Goal: Task Accomplishment & Management: Use online tool/utility

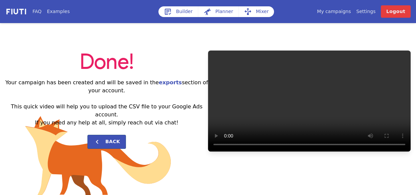
click at [341, 11] on link "My campaigns" at bounding box center [334, 11] width 34 height 7
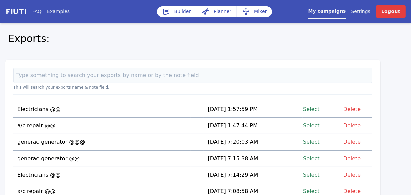
click at [314, 124] on link "Select" at bounding box center [311, 125] width 16 height 9
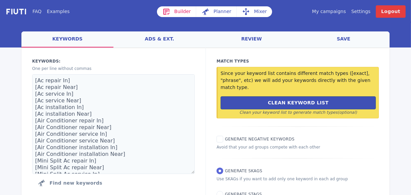
click at [258, 12] on link "Mixer" at bounding box center [254, 11] width 35 height 11
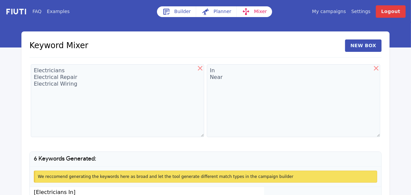
click at [254, 13] on link "Mixer" at bounding box center [254, 11] width 35 height 11
click at [201, 68] on icon at bounding box center [200, 68] width 8 height 8
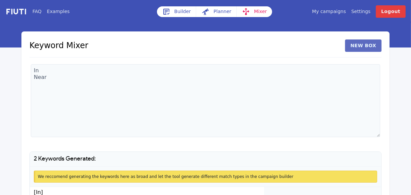
click at [366, 45] on button "New Box" at bounding box center [363, 45] width 36 height 12
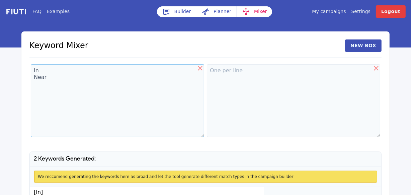
drag, startPoint x: 40, startPoint y: 75, endPoint x: 46, endPoint y: 76, distance: 5.4
click at [46, 76] on textarea "In Near" at bounding box center [117, 100] width 173 height 73
click at [52, 79] on textarea "In Near" at bounding box center [117, 100] width 173 height 73
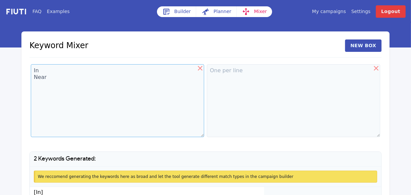
drag, startPoint x: 52, startPoint y: 79, endPoint x: 42, endPoint y: 75, distance: 10.6
click at [42, 75] on textarea "In Near" at bounding box center [117, 100] width 173 height 73
click at [43, 73] on textarea "In" at bounding box center [117, 100] width 173 height 73
type textarea "I"
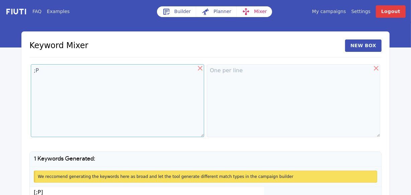
type textarea ";"
type textarea "L"
type textarea "l"
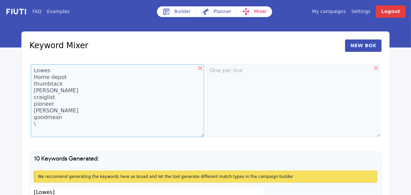
click at [68, 128] on textarea "Lowes Home depot thumbtack [PERSON_NAME] craiglist pioneer [PERSON_NAME] goodme…" at bounding box center [117, 100] width 173 height 73
click at [64, 125] on textarea "Lowes Home depot thumbtack [PERSON_NAME] craiglist pioneer [PERSON_NAME] goodme…" at bounding box center [117, 100] width 173 height 73
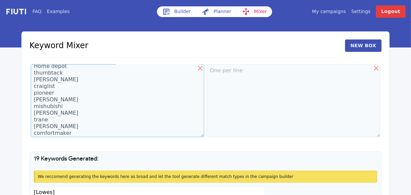
scroll to position [5, 0]
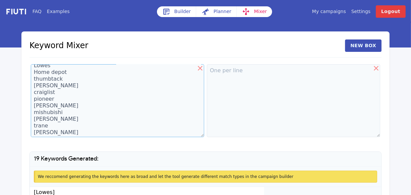
click at [198, 92] on textarea "Lowes Home depot thumbtack [PERSON_NAME] craiglist pioneer [PERSON_NAME] mishub…" at bounding box center [117, 100] width 173 height 73
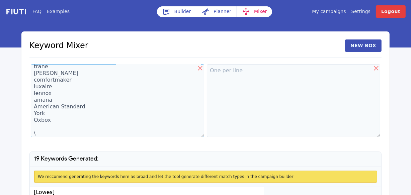
scroll to position [67, 0]
click at [41, 129] on textarea "Lowes Home depot thumbtack [PERSON_NAME] craiglist pioneer [PERSON_NAME] mishub…" at bounding box center [117, 100] width 173 height 73
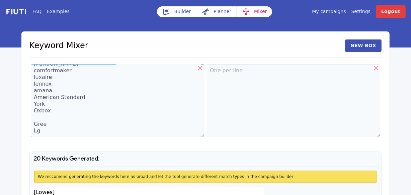
type textarea "Lowes Home depot thumbtack [PERSON_NAME] craiglist pioneer [PERSON_NAME] mishub…"
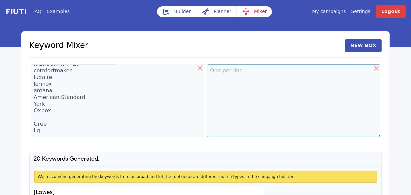
click at [224, 70] on textarea at bounding box center [293, 100] width 173 height 73
type textarea "AC"
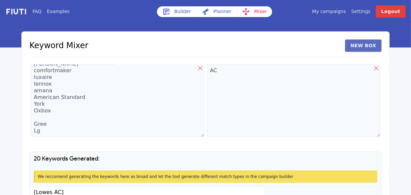
click at [367, 50] on button "New Box" at bounding box center [363, 45] width 36 height 12
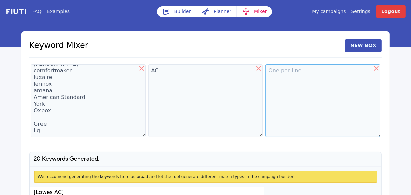
click at [278, 76] on textarea at bounding box center [322, 100] width 115 height 73
type textarea "REPAIR SERVICE INSTALLERS INSTALLATION"
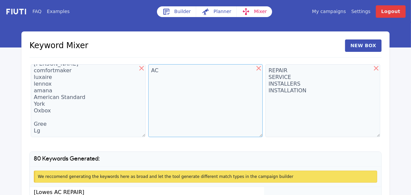
click at [169, 69] on textarea "AC" at bounding box center [205, 100] width 115 height 73
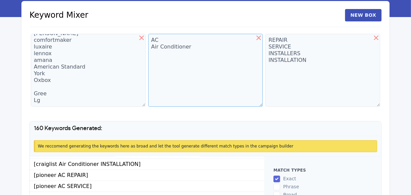
scroll to position [453, 0]
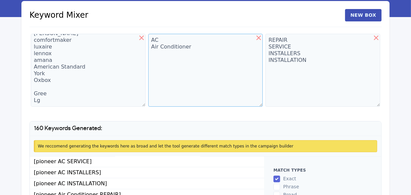
type textarea "AC Air Conditioner"
click at [47, 98] on textarea "Lowes Home depot thumbtack [PERSON_NAME] craiglist pioneer [PERSON_NAME] mishub…" at bounding box center [88, 70] width 115 height 73
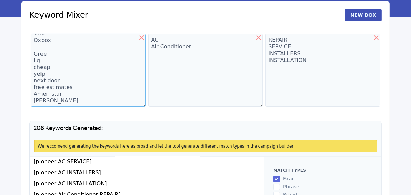
scroll to position [118, 0]
click at [36, 102] on textarea "Lowes Home depot thumbtack [PERSON_NAME] craiglist pioneer [PERSON_NAME] mishub…" at bounding box center [88, 70] width 115 height 73
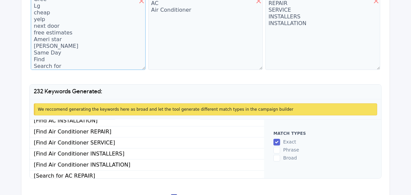
scroll to position [1741, 0]
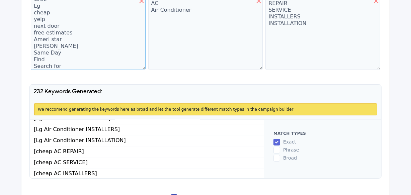
type textarea "Lowes Home depot thumbtack [PERSON_NAME] craiglist pioneer [PERSON_NAME] mishub…"
click at [275, 39] on textarea "REPAIR SERVICE INSTALLERS INSTALLATION" at bounding box center [322, 33] width 115 height 73
click at [314, 23] on textarea "REPAIR SERVICE INSTALLERS INSTALLATION" at bounding box center [322, 33] width 115 height 73
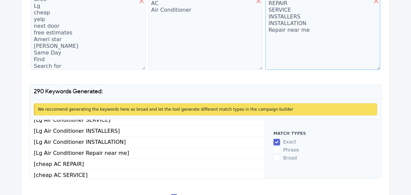
type textarea "REPAIR SERVICE INSTALLERS INSTALLATION Repair near me"
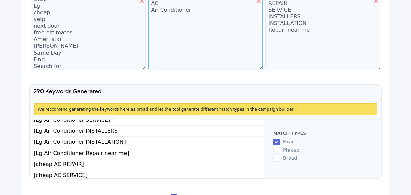
click at [202, 12] on textarea "AC Air Conditioner" at bounding box center [205, 33] width 115 height 73
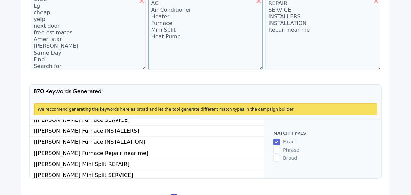
type textarea "AC Air Conditioner Heater Furnace Mini Split Heat Pump"
click at [156, 90] on div "870 Keywords Generated: We reccomend generating the keywords here as broad and …" at bounding box center [205, 131] width 352 height 94
click at [168, 50] on textarea "AC Air Conditioner Heater Furnace Mini Split Heat Pump" at bounding box center [205, 33] width 115 height 73
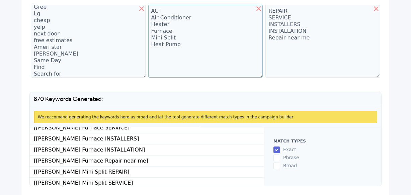
scroll to position [81, 0]
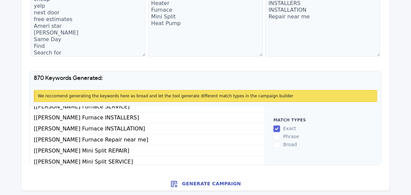
click at [215, 182] on button "Generate Campaign" at bounding box center [205, 183] width 368 height 13
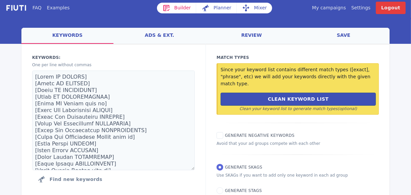
scroll to position [2, 0]
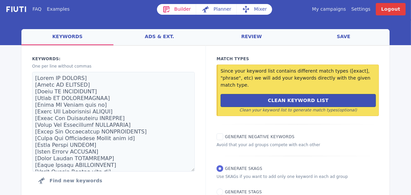
click at [164, 37] on link "ads & ext." at bounding box center [159, 37] width 92 height 16
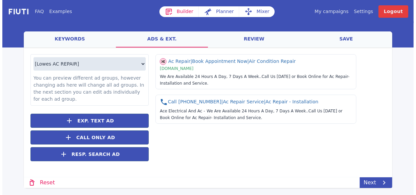
scroll to position [0, 0]
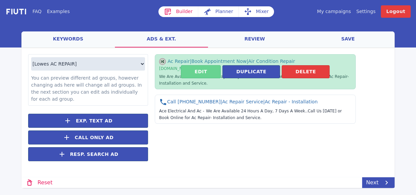
click at [190, 74] on button "Edit" at bounding box center [201, 71] width 40 height 13
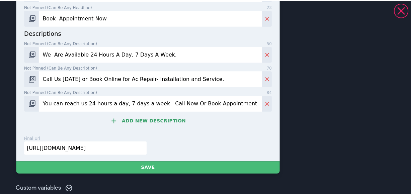
scroll to position [419, 0]
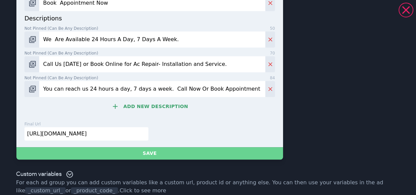
click at [182, 147] on button "Save" at bounding box center [149, 153] width 266 height 12
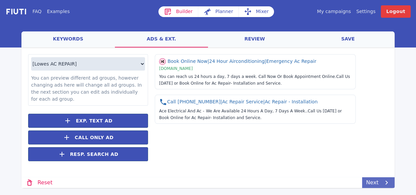
click at [366, 181] on link "Next" at bounding box center [378, 182] width 32 height 11
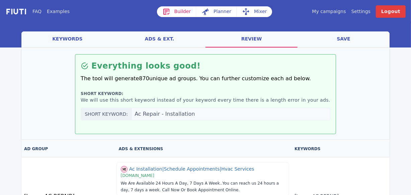
click at [340, 41] on link "save" at bounding box center [344, 39] width 92 height 16
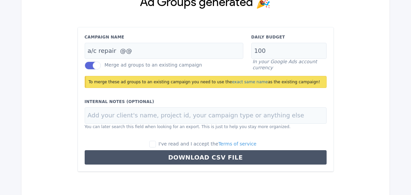
scroll to position [71, 0]
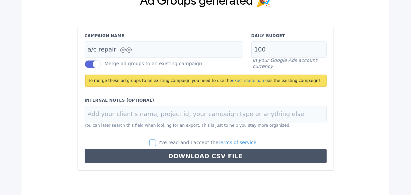
click at [156, 143] on input "I've read and I accept the Terms of service" at bounding box center [152, 143] width 7 height 7
checkbox input "true"
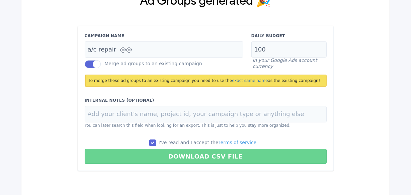
click at [196, 155] on button "Download CSV File" at bounding box center [206, 156] width 242 height 15
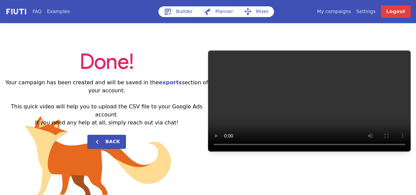
click at [338, 11] on link "My campaigns" at bounding box center [334, 11] width 34 height 7
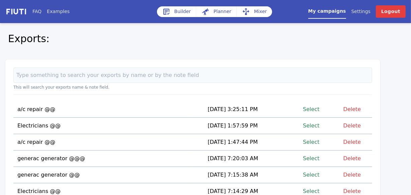
click at [312, 124] on link "Select" at bounding box center [311, 125] width 16 height 9
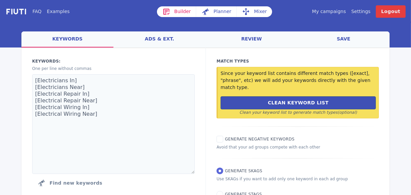
click at [255, 10] on link "Mixer" at bounding box center [254, 11] width 35 height 11
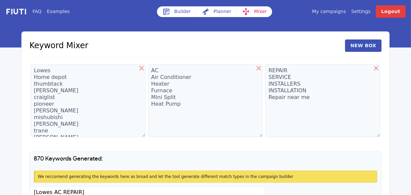
click at [259, 67] on icon at bounding box center [258, 68] width 5 height 5
type textarea "AC Air Conditioner Heater Furnace Mini Split Heat Pump"
type textarea "REPAIR SERVICE INSTALLERS INSTALLATION Repair near me"
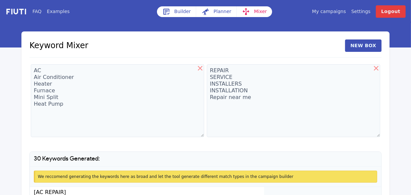
click at [375, 68] on icon at bounding box center [376, 68] width 5 height 5
type textarea "REPAIR SERVICE INSTALLERS INSTALLATION Repair near me"
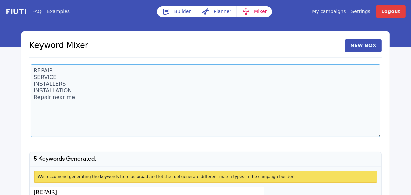
click at [101, 90] on textarea "REPAIR SERVICE INSTALLERS INSTALLATION Repair near me" at bounding box center [205, 100] width 349 height 73
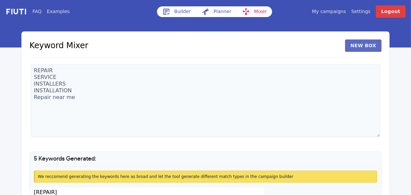
click at [359, 42] on button "New Box" at bounding box center [363, 45] width 36 height 12
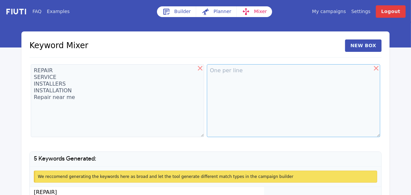
click at [216, 70] on textarea at bounding box center [293, 100] width 173 height 73
type textarea "electricians"
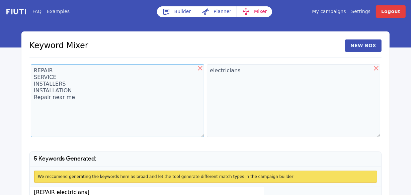
drag, startPoint x: 73, startPoint y: 97, endPoint x: 33, endPoint y: 69, distance: 49.5
click at [33, 69] on textarea "REPAIR SERVICE INSTALLERS INSTALLATION Repair near me" at bounding box center [117, 100] width 173 height 73
click at [95, 101] on textarea "REPAIR SERVICE INSTALLERS INSTALLATION Repair near me" at bounding box center [117, 100] width 173 height 73
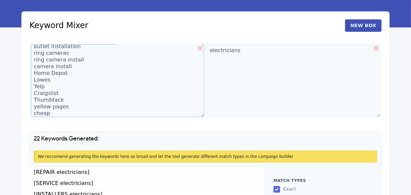
scroll to position [84, 0]
type textarea "REPAIR SERVICE INSTALLERS INSTALLATION Repair near me house home house wiring l…"
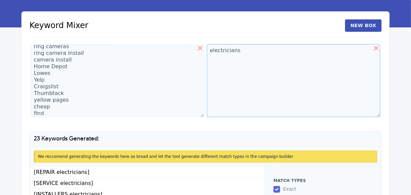
click at [217, 60] on textarea "electricians" at bounding box center [293, 80] width 173 height 73
click at [250, 50] on textarea "electricians" at bounding box center [293, 80] width 173 height 73
type textarea "electricians electricians near me"
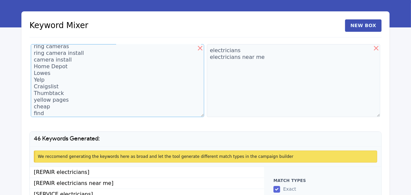
click at [51, 113] on textarea "REPAIR SERVICE INSTALLERS INSTALLATION Repair near me house home house wiring l…" at bounding box center [117, 80] width 173 height 73
type textarea "REPAIR SERVICE INSTALLERS INSTALLATION Repair near me house home house wiring l…"
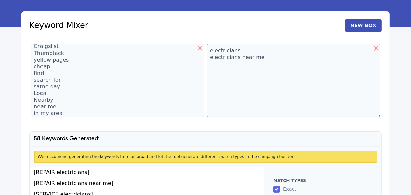
click at [266, 60] on textarea "electricians electricians near me" at bounding box center [293, 80] width 173 height 73
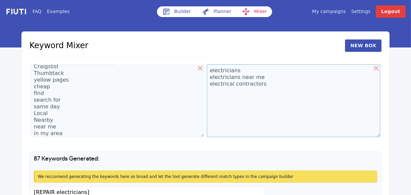
scroll to position [81, 0]
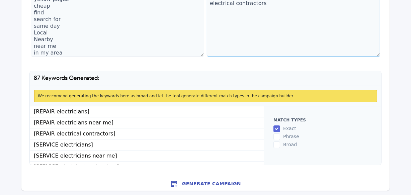
type textarea "electricians electricians near me electrical contractors"
click at [201, 186] on button "Generate Campaign" at bounding box center [205, 183] width 368 height 13
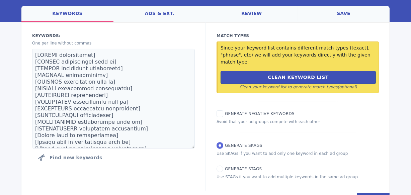
scroll to position [26, 0]
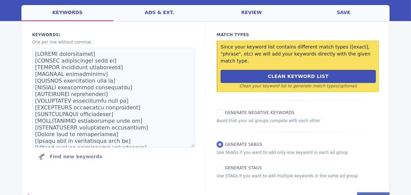
click at [369, 192] on link "Next" at bounding box center [373, 197] width 32 height 11
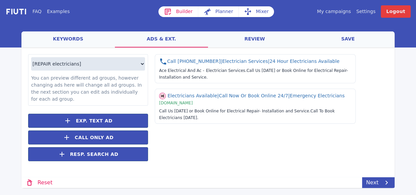
click at [339, 36] on link "save" at bounding box center [347, 39] width 93 height 16
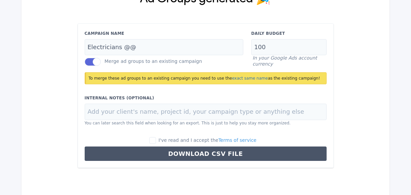
scroll to position [75, 0]
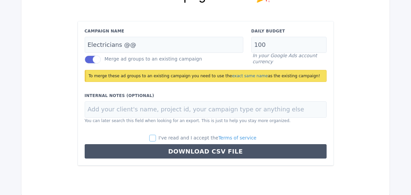
click at [156, 138] on input "I've read and I accept the Terms of service" at bounding box center [152, 138] width 7 height 7
checkbox input "true"
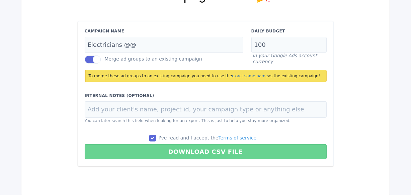
click at [194, 157] on button "Download CSV File" at bounding box center [206, 151] width 242 height 15
